Goal: Task Accomplishment & Management: Manage account settings

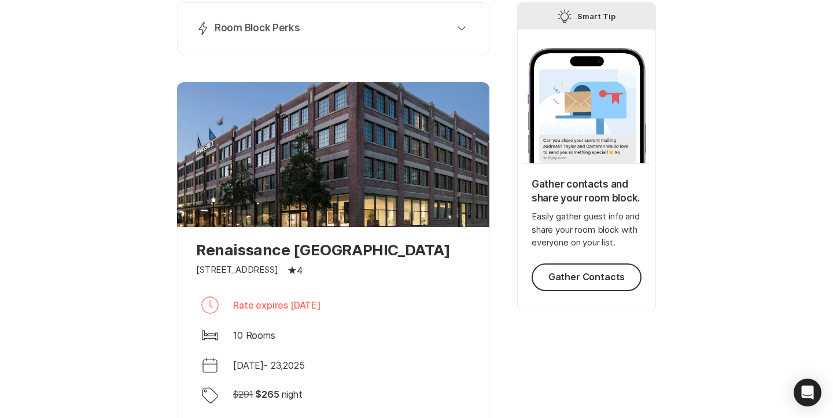
scroll to position [52, 0]
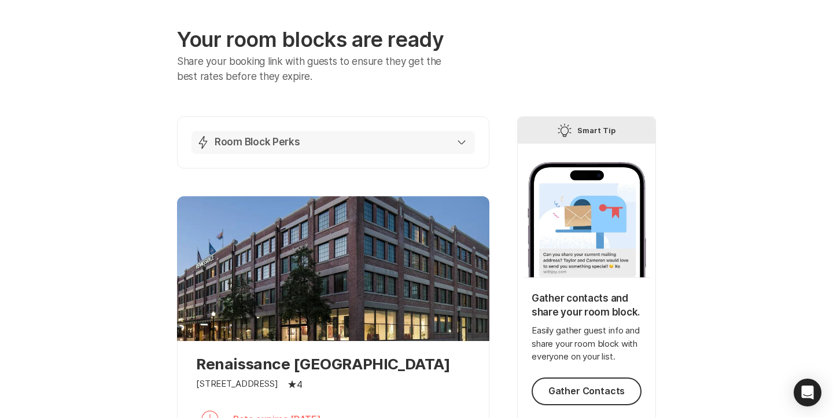
click at [379, 132] on button "Lightning Bolt Room Block Perks" at bounding box center [334, 142] width 284 height 23
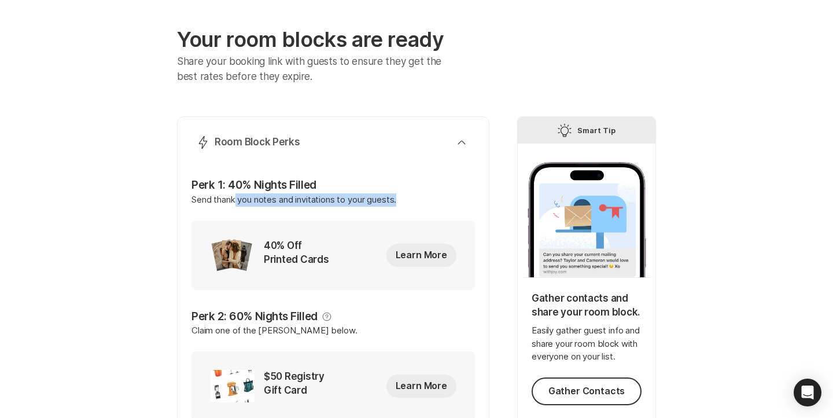
drag, startPoint x: 412, startPoint y: 199, endPoint x: 237, endPoint y: 195, distance: 175.4
click at [237, 195] on p "Send thank you notes and invitations to your guests." at bounding box center [334, 206] width 284 height 27
click at [237, 196] on p "Send thank you notes and invitations to your guests." at bounding box center [334, 206] width 284 height 27
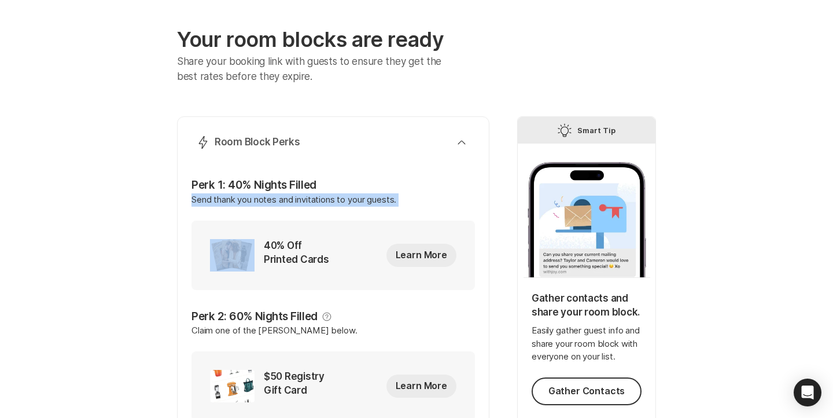
click at [237, 196] on p "Send thank you notes and invitations to your guests." at bounding box center [334, 206] width 284 height 27
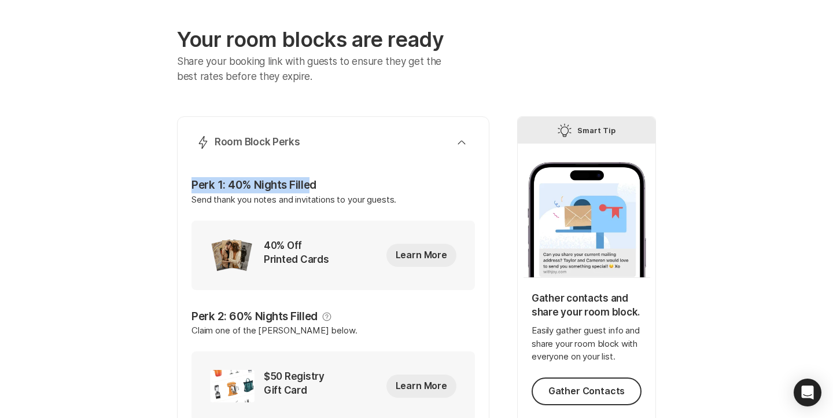
drag, startPoint x: 193, startPoint y: 186, endPoint x: 313, endPoint y: 185, distance: 119.8
click at [310, 185] on p "Perk 1: 40% Nights Filled" at bounding box center [334, 185] width 284 height 16
click at [313, 185] on p "Perk 1: 40% Nights Filled" at bounding box center [334, 185] width 284 height 16
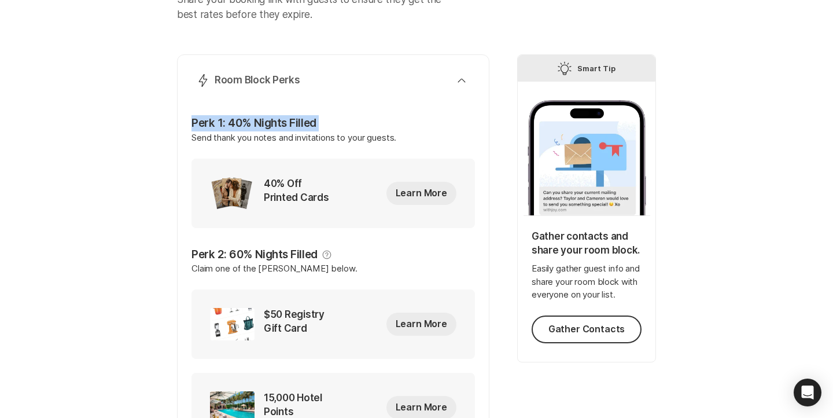
scroll to position [116, 0]
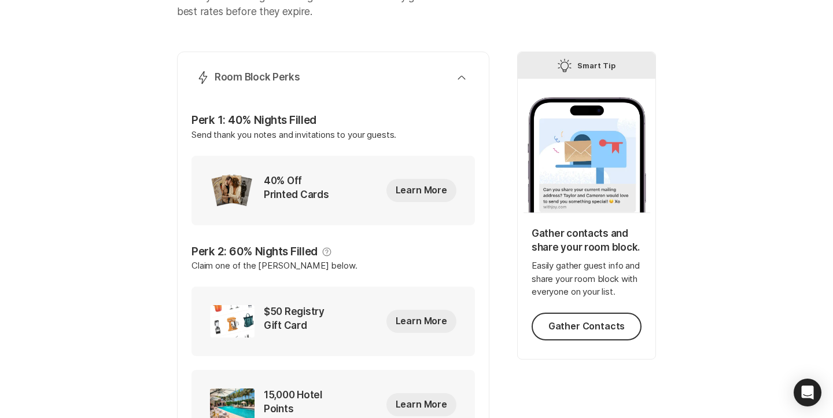
click at [304, 131] on p "Send thank you notes and invitations to your guests." at bounding box center [334, 141] width 284 height 27
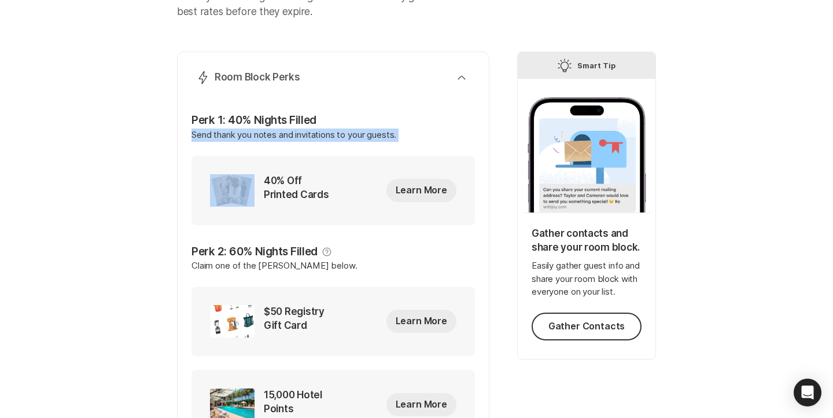
click at [304, 131] on p "Send thank you notes and invitations to your guests." at bounding box center [334, 141] width 284 height 27
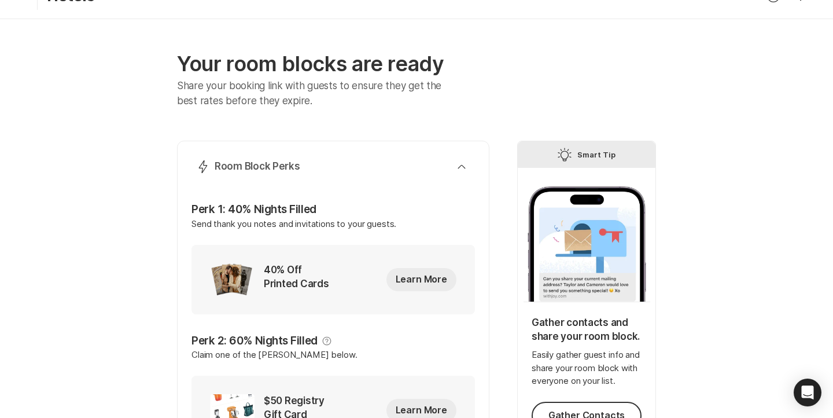
scroll to position [0, 0]
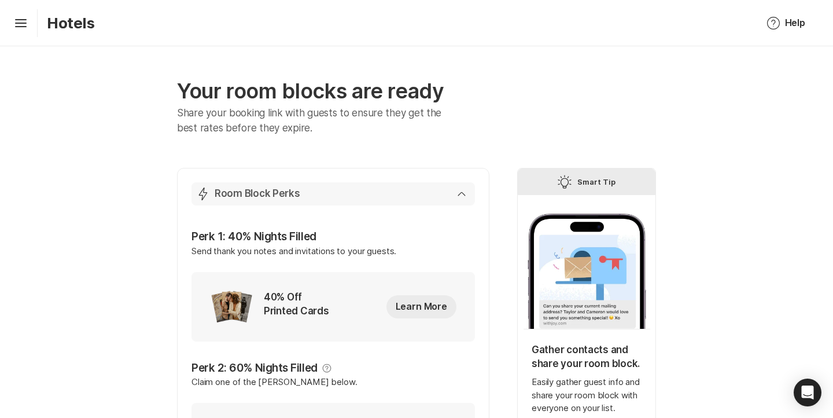
click at [458, 196] on icon "button" at bounding box center [462, 194] width 8 height 5
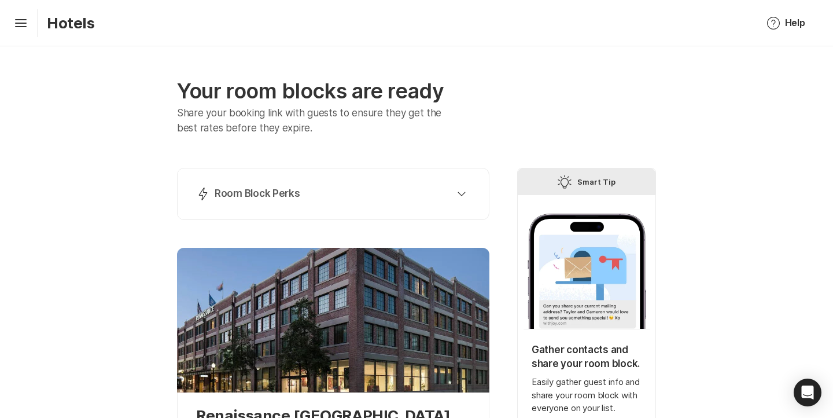
click at [31, 23] on div "Hamburger Hotels" at bounding box center [52, 23] width 86 height 28
click at [23, 23] on icon at bounding box center [21, 21] width 12 height 5
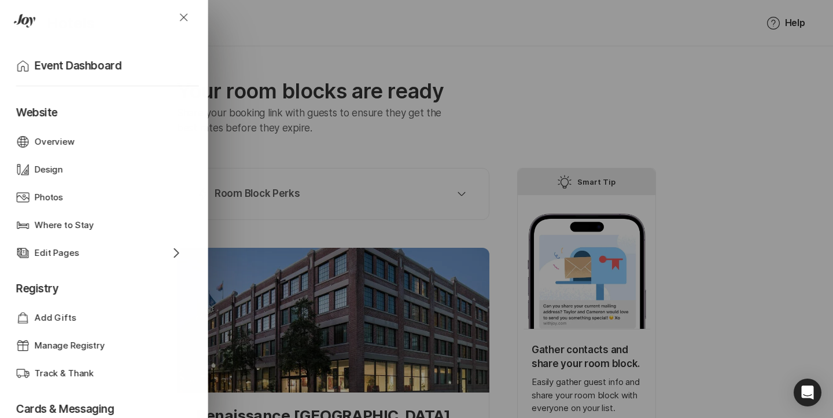
click at [322, 207] on div "Close Home Event Dashboard Website Web Globe Overview Design Design Photos Phot…" at bounding box center [416, 209] width 833 height 418
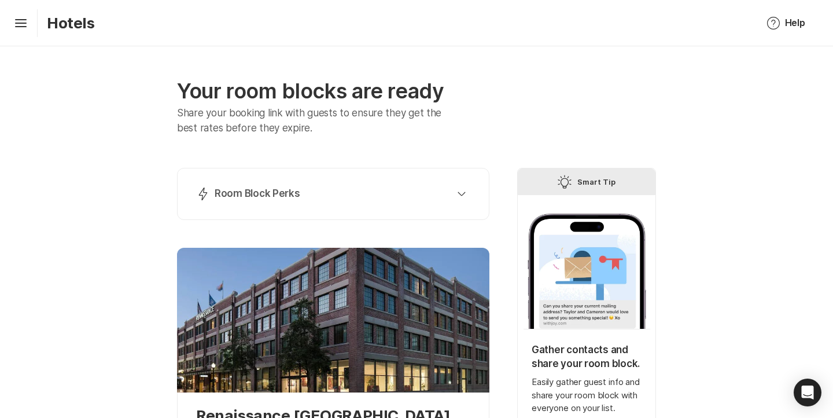
click at [306, 197] on div "Lightning Bolt Room Block Perks" at bounding box center [331, 194] width 270 height 14
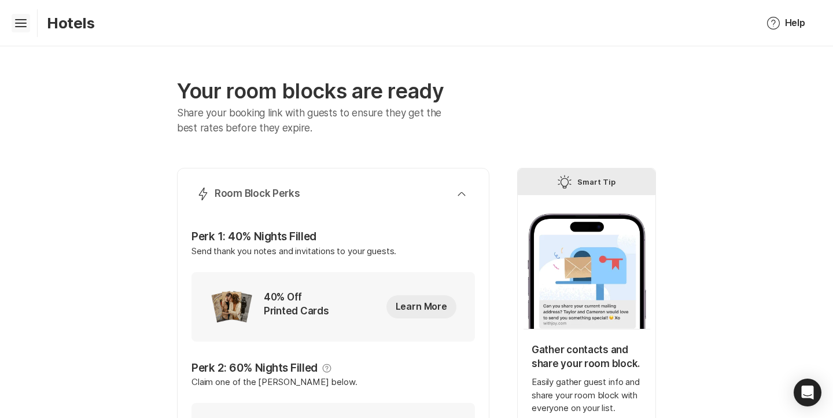
click at [21, 31] on icon "Hamburger" at bounding box center [21, 23] width 19 height 19
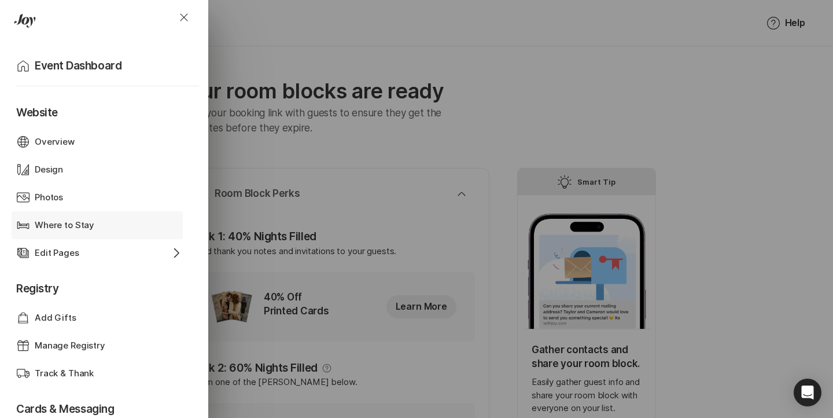
click at [104, 225] on div "Where to Stay" at bounding box center [97, 225] width 125 height 13
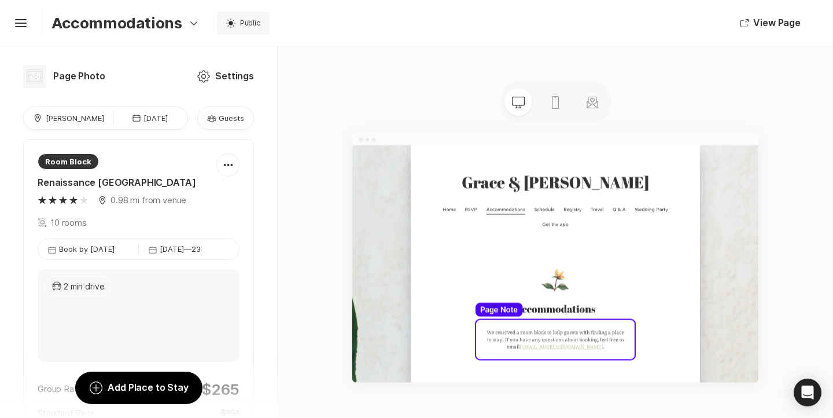
click at [226, 128] on div "Guests Guests" at bounding box center [225, 117] width 57 height 23
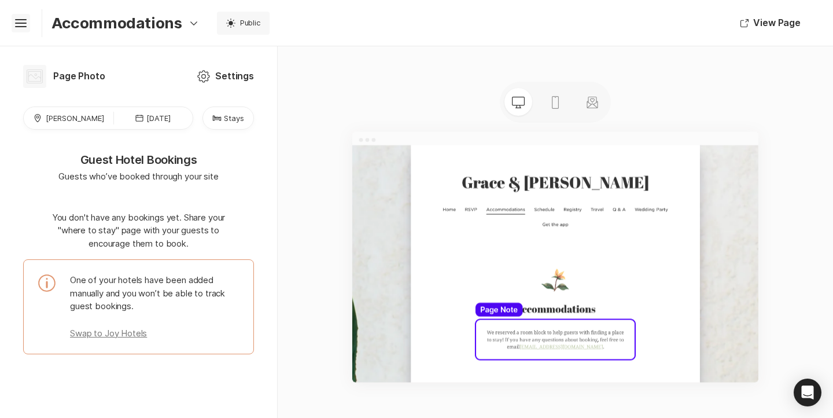
click at [22, 15] on icon "Hamburger" at bounding box center [21, 23] width 19 height 19
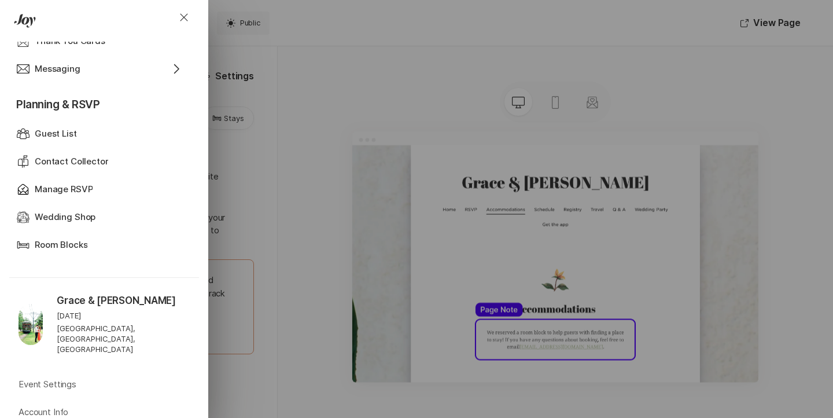
scroll to position [472, 0]
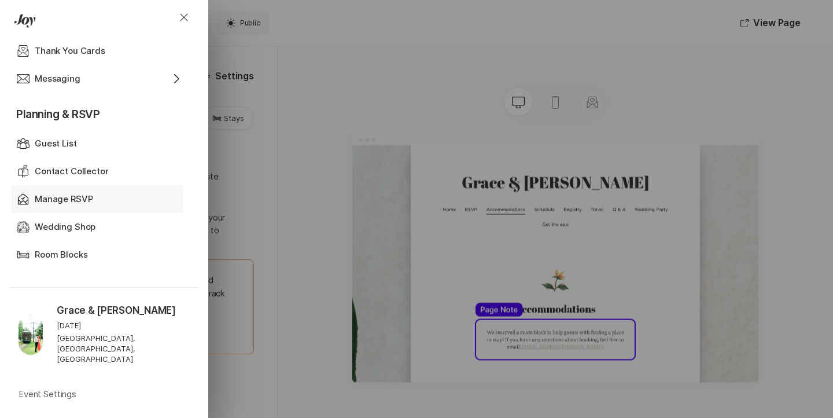
click at [82, 207] on div "Rsvp Admin Manage RSVP" at bounding box center [99, 199] width 167 height 28
